Goal: Find specific page/section: Find specific page/section

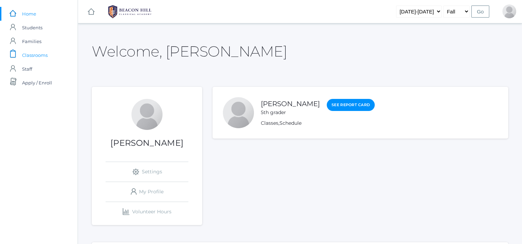
click at [41, 52] on span "Classrooms" at bounding box center [35, 55] width 26 height 14
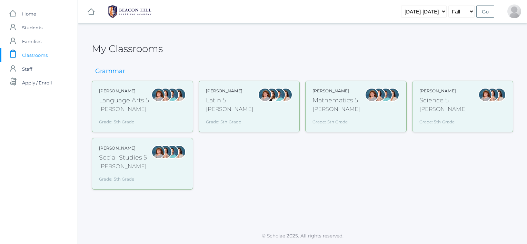
click at [256, 113] on div "Sarah Bence Latin 5 Bence Grade: 5th Grade 05LATIN" at bounding box center [249, 106] width 87 height 37
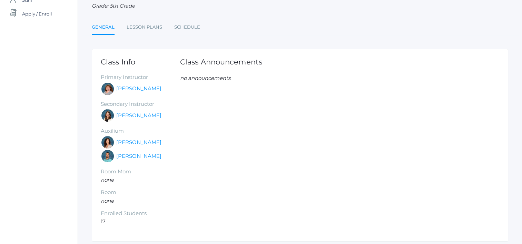
scroll to position [67, 0]
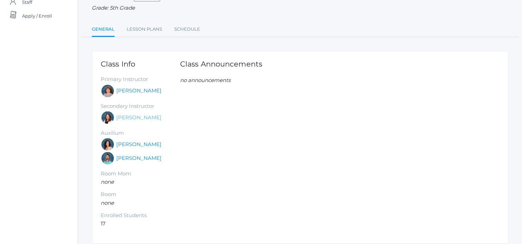
click at [140, 119] on link "[PERSON_NAME]" at bounding box center [138, 118] width 45 height 8
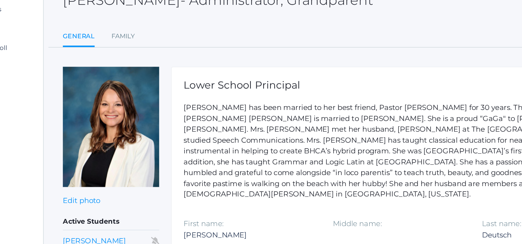
scroll to position [11, 0]
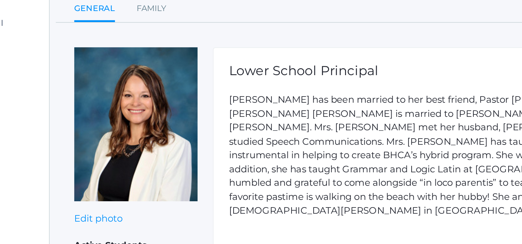
click at [188, 120] on p "[PERSON_NAME] has been married to her best friend, Pastor [PERSON_NAME] for 30 …" at bounding box center [338, 146] width 321 height 70
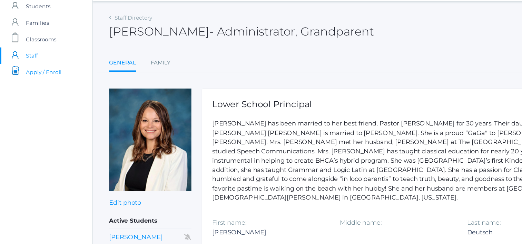
click at [10, 78] on link "icons/documents/document-stack Created with Sketch. Apply / Enroll" at bounding box center [39, 72] width 78 height 14
